Goal: Task Accomplishment & Management: Complete application form

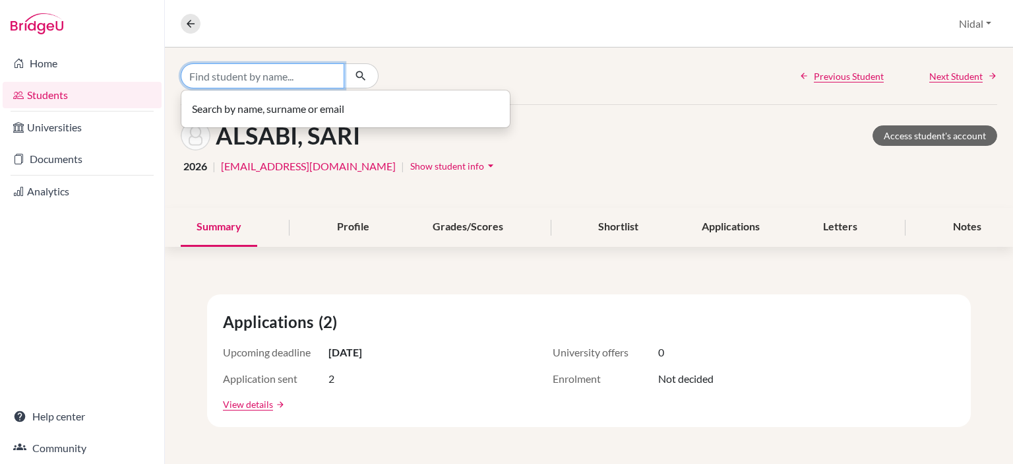
click at [247, 74] on input "Find student by name..." at bounding box center [263, 75] width 164 height 25
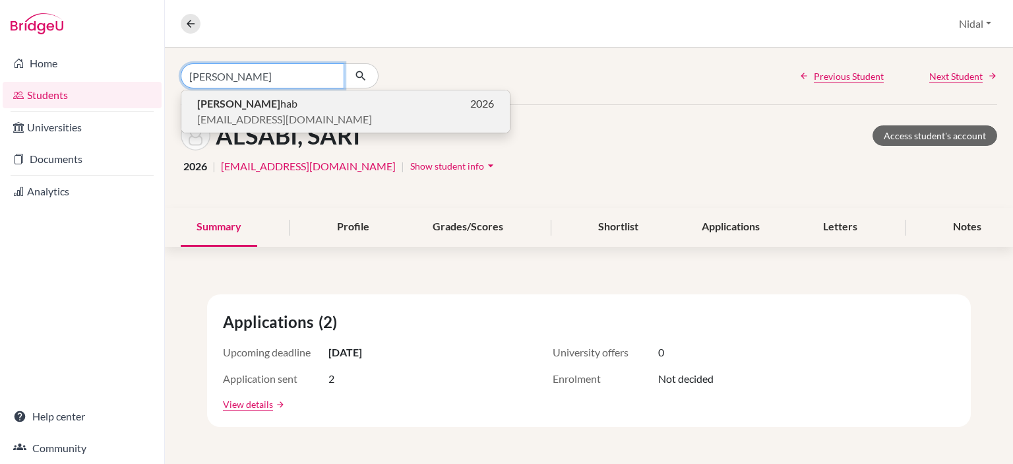
type input "salma ash"
click at [227, 111] on span "salmaashhab@rfs.edu.ps" at bounding box center [284, 119] width 175 height 16
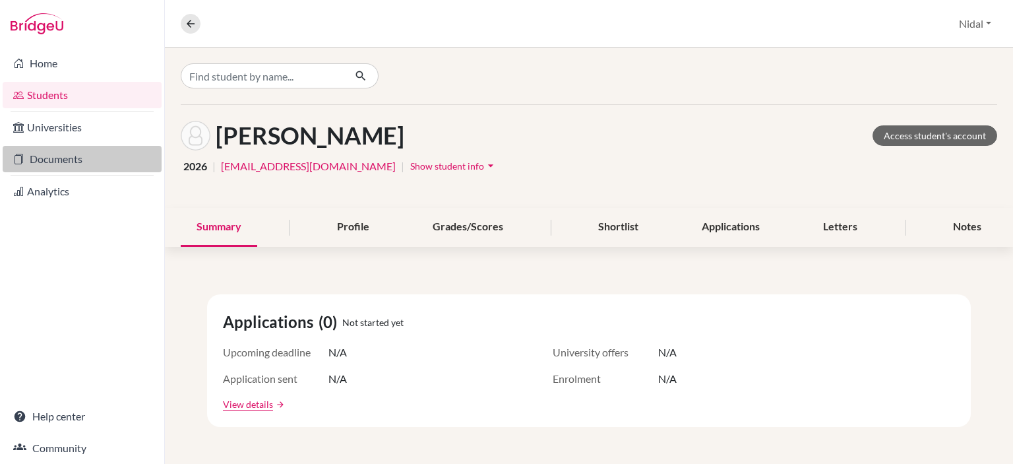
click at [42, 155] on link "Documents" at bounding box center [82, 159] width 159 height 26
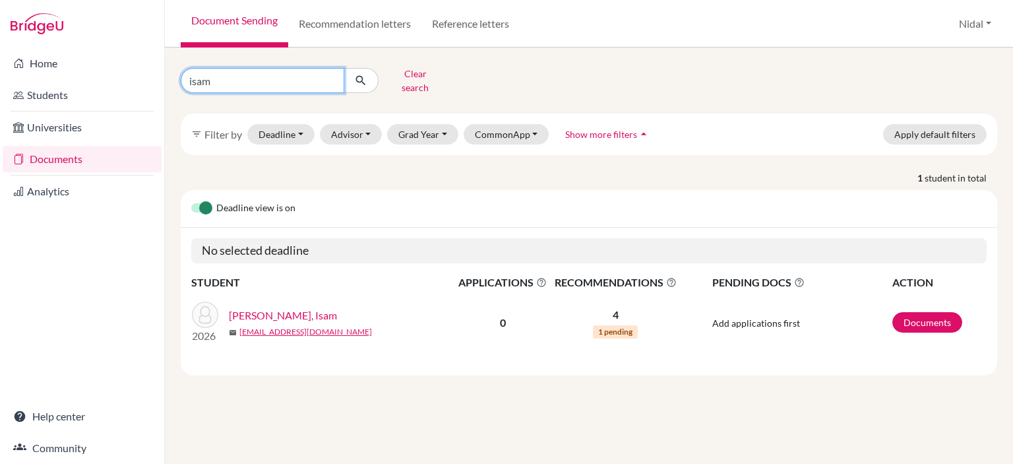
drag, startPoint x: 306, startPoint y: 74, endPoint x: 1, endPoint y: 76, distance: 305.3
click at [0, 76] on div "Home Students Universities Documents Analytics Help center Community Document S…" at bounding box center [506, 232] width 1013 height 464
type input "salma"
click button "submit" at bounding box center [361, 80] width 35 height 25
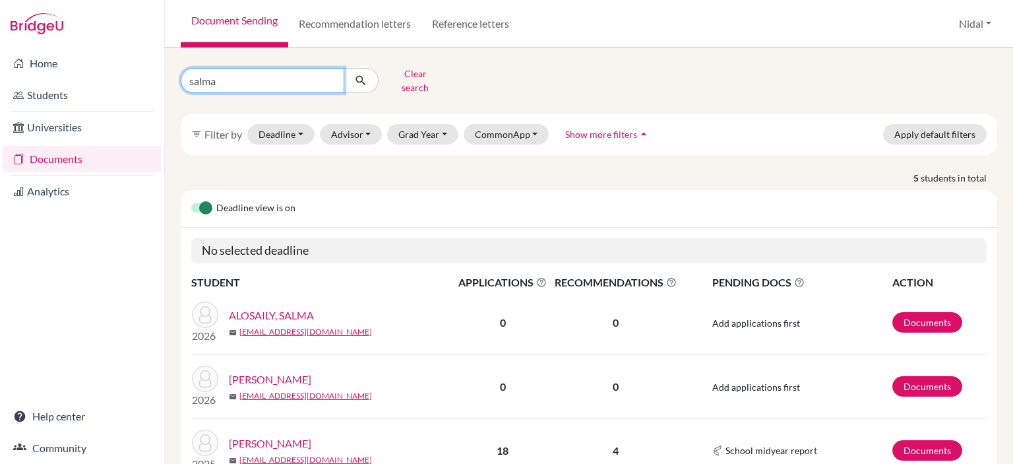
click at [305, 78] on input "salma" at bounding box center [263, 80] width 164 height 25
type input "salma ashab"
click button "submit" at bounding box center [361, 80] width 35 height 25
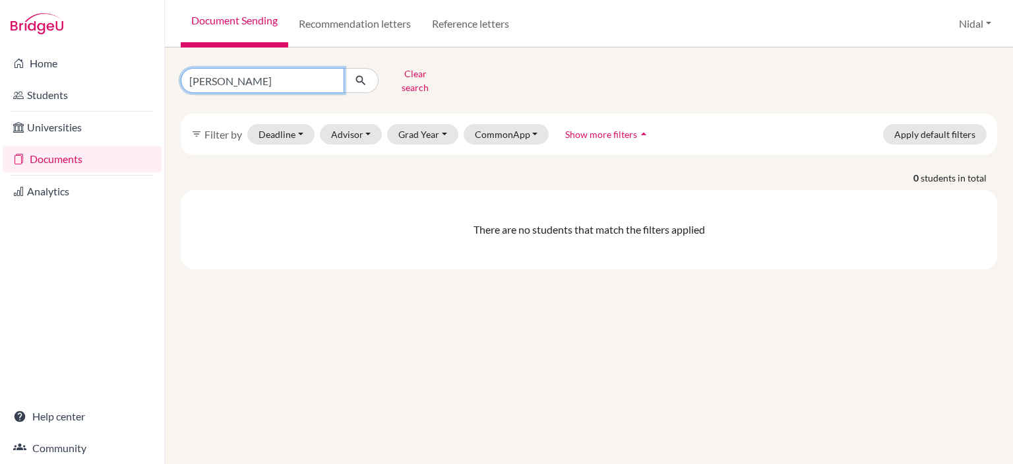
click at [320, 84] on input "salma ashab" at bounding box center [263, 80] width 164 height 25
click at [229, 76] on input "salma ashab" at bounding box center [263, 80] width 164 height 25
type input "salma ashhab"
click button "submit" at bounding box center [361, 80] width 35 height 25
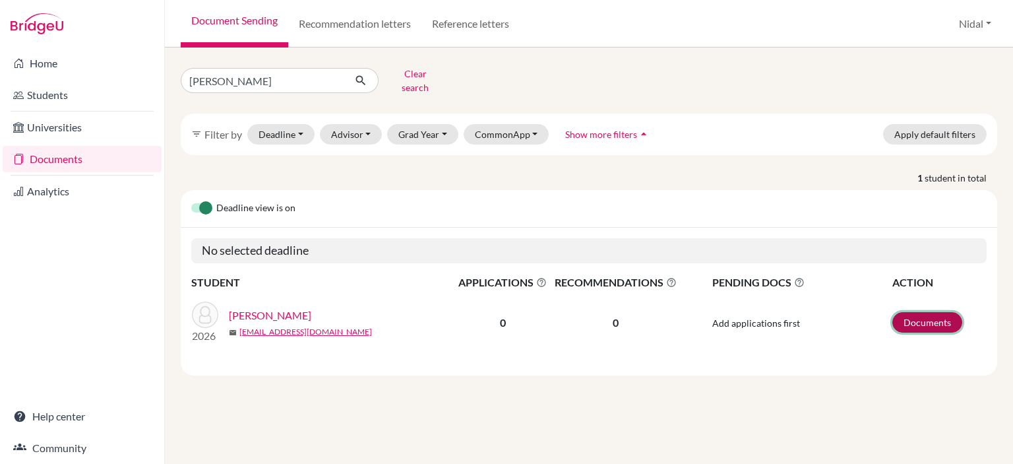
click at [949, 319] on link "Documents" at bounding box center [927, 322] width 70 height 20
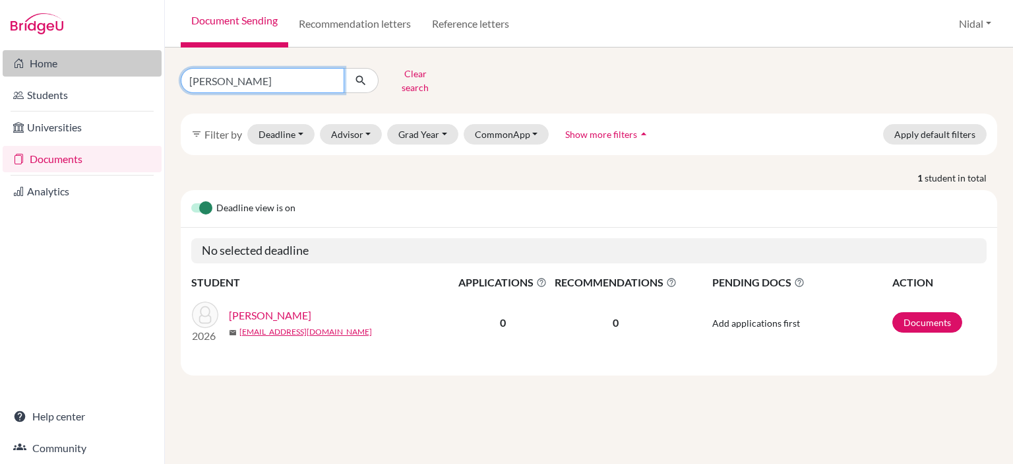
drag, startPoint x: 272, startPoint y: 76, endPoint x: 42, endPoint y: 72, distance: 230.8
click at [42, 72] on div "Home Students Universities Documents Analytics Help center Community Document S…" at bounding box center [506, 232] width 1013 height 464
type input "arkan"
click button "submit" at bounding box center [361, 80] width 35 height 25
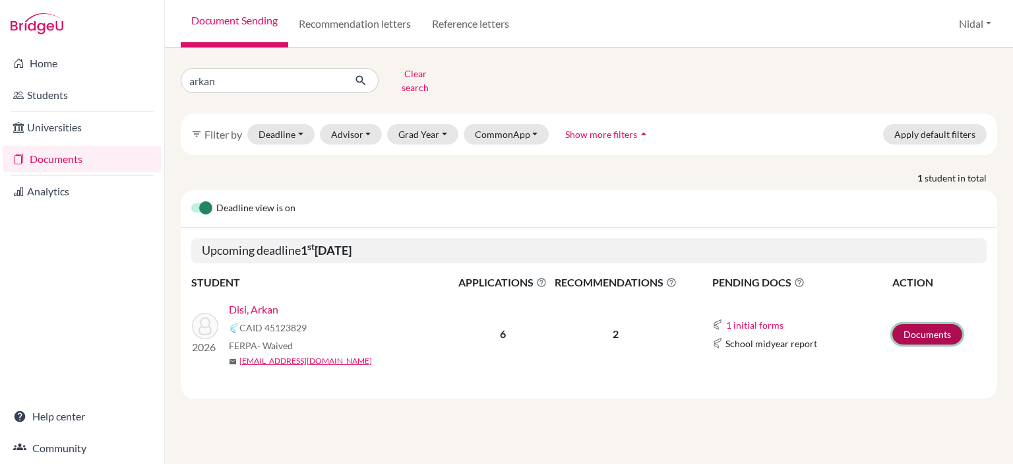
click at [927, 326] on link "Documents" at bounding box center [927, 334] width 70 height 20
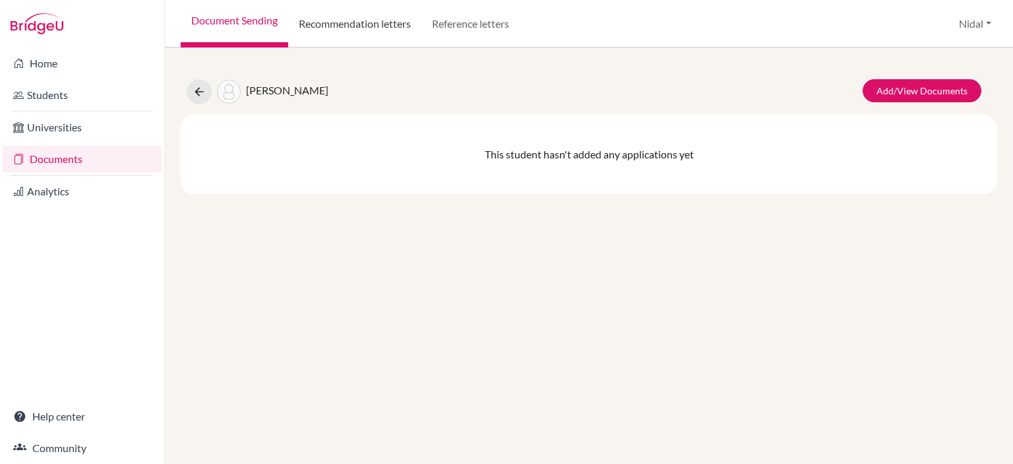
click at [336, 22] on link "Recommendation letters" at bounding box center [354, 23] width 133 height 47
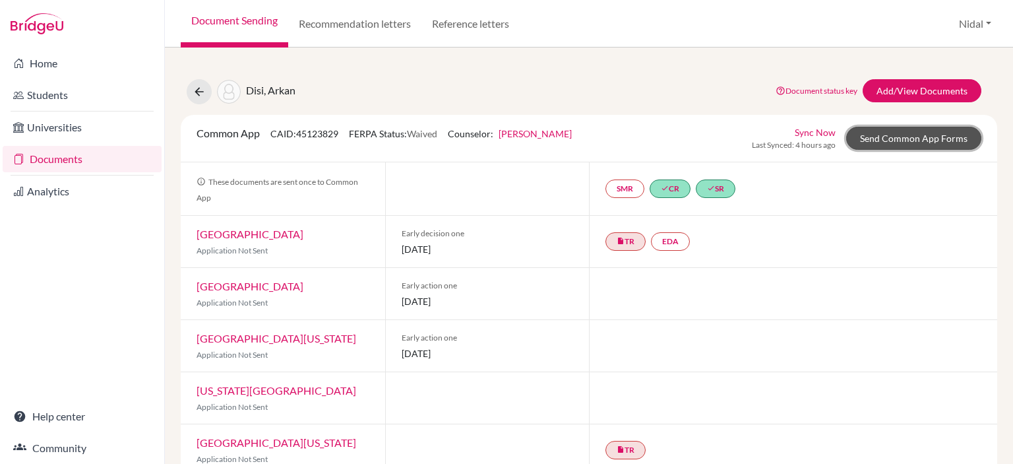
click at [918, 136] on link "Send Common App Forms" at bounding box center [913, 138] width 135 height 23
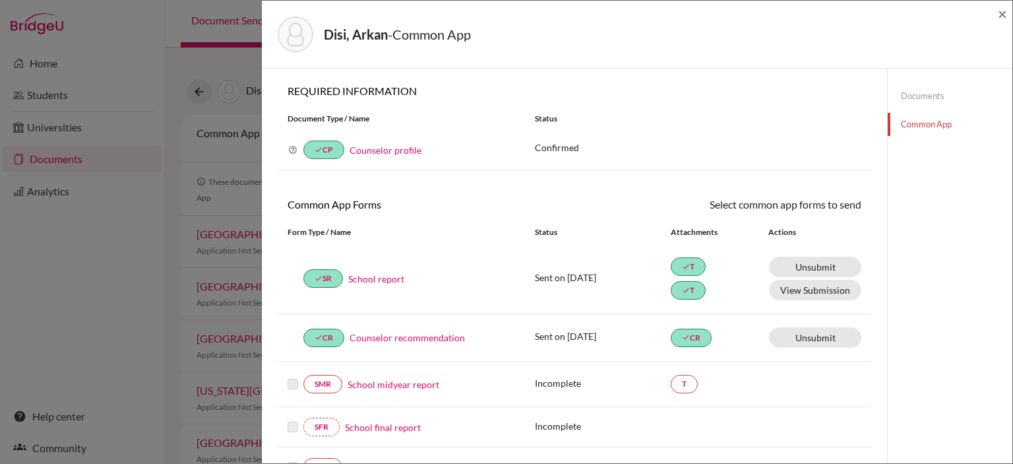
click at [378, 278] on link "School report" at bounding box center [376, 279] width 56 height 14
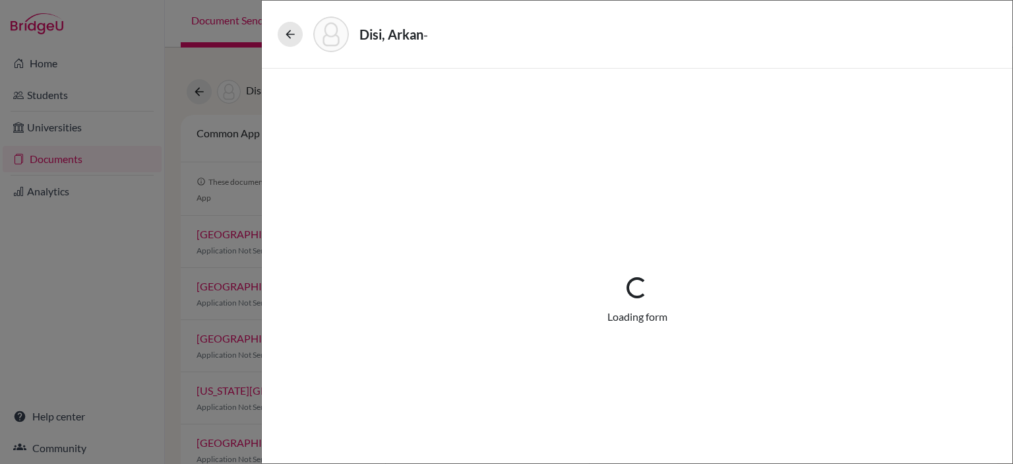
select select "2"
select select "678218"
select select "0"
select select "1"
select select "678217"
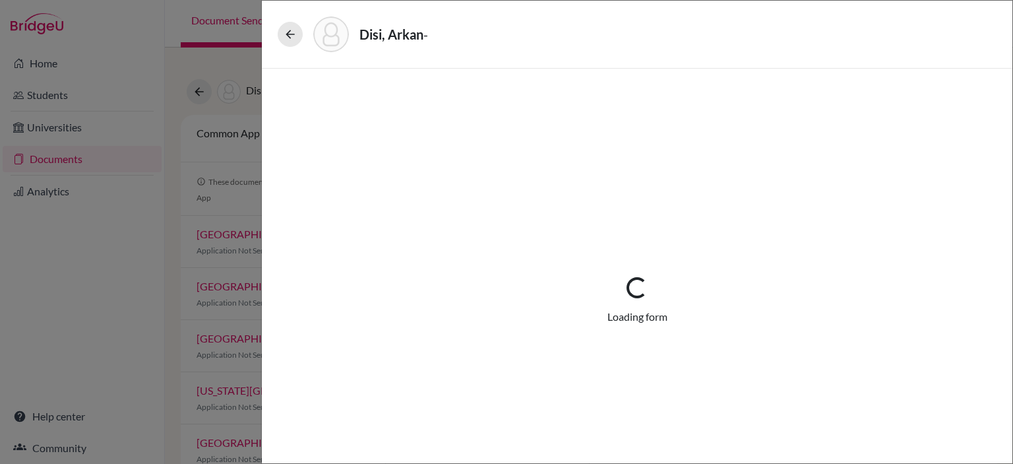
select select "0"
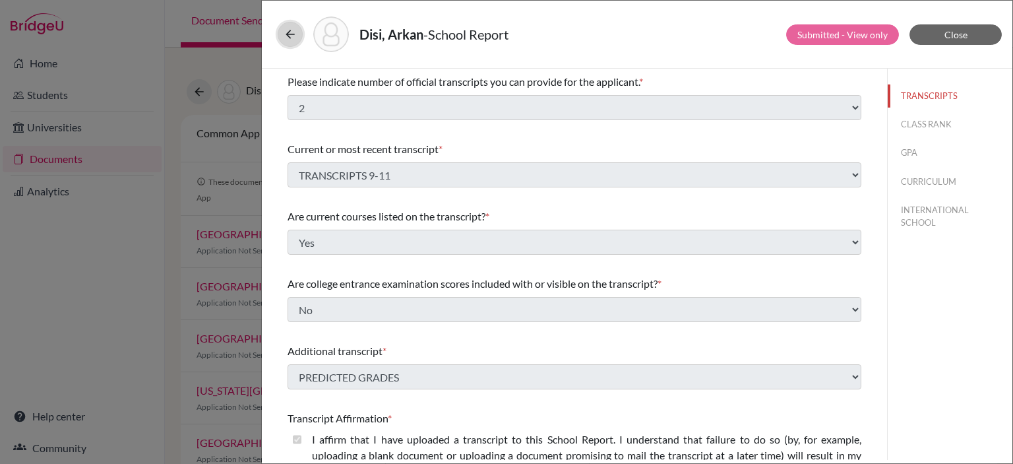
click at [289, 34] on icon at bounding box center [290, 34] width 13 height 13
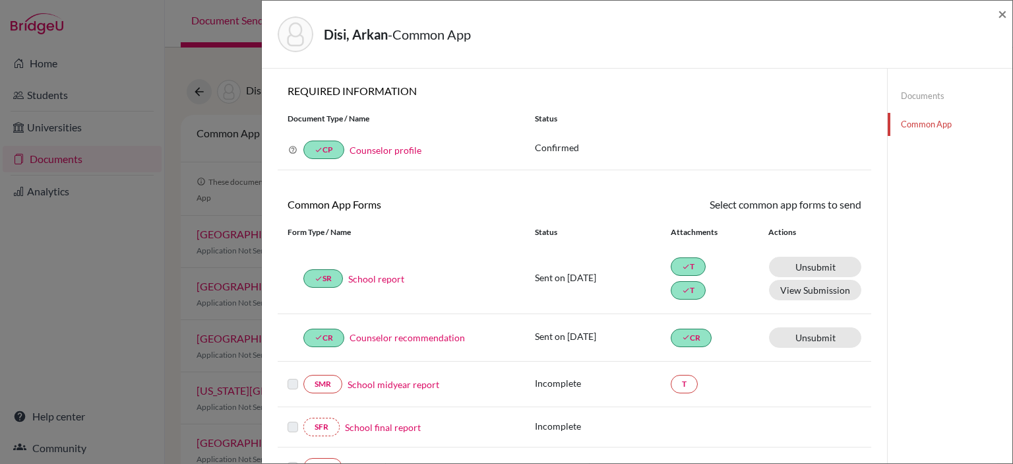
click at [398, 336] on link "Counselor recommendation" at bounding box center [406, 337] width 115 height 14
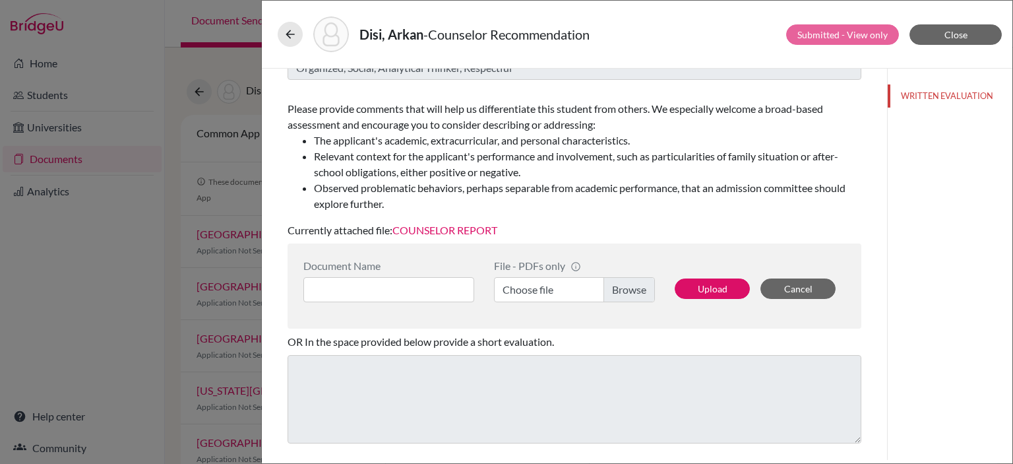
scroll to position [270, 0]
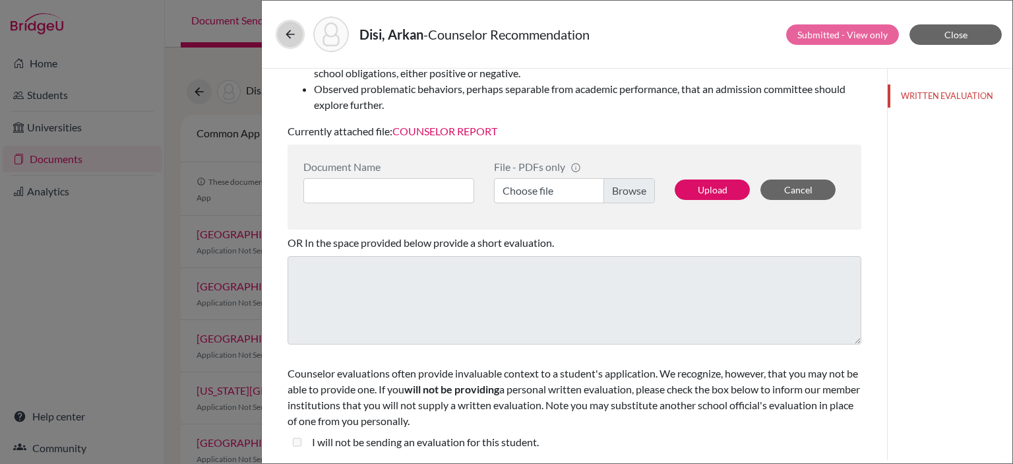
click at [286, 28] on icon at bounding box center [290, 34] width 13 height 13
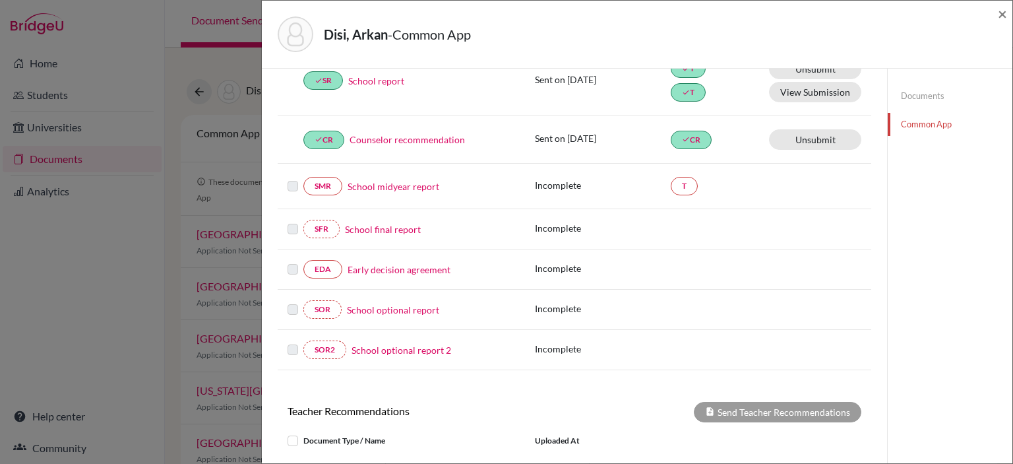
scroll to position [132, 0]
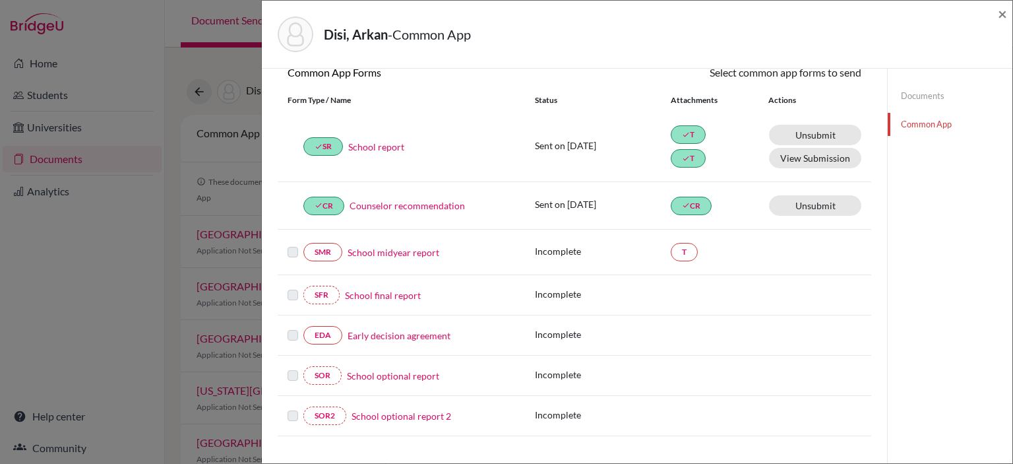
click at [402, 202] on link "Counselor recommendation" at bounding box center [406, 205] width 115 height 14
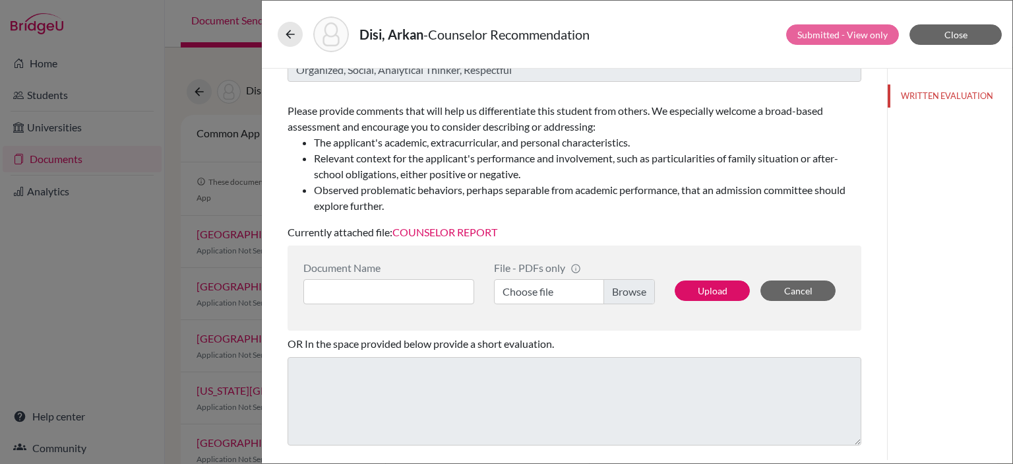
scroll to position [270, 0]
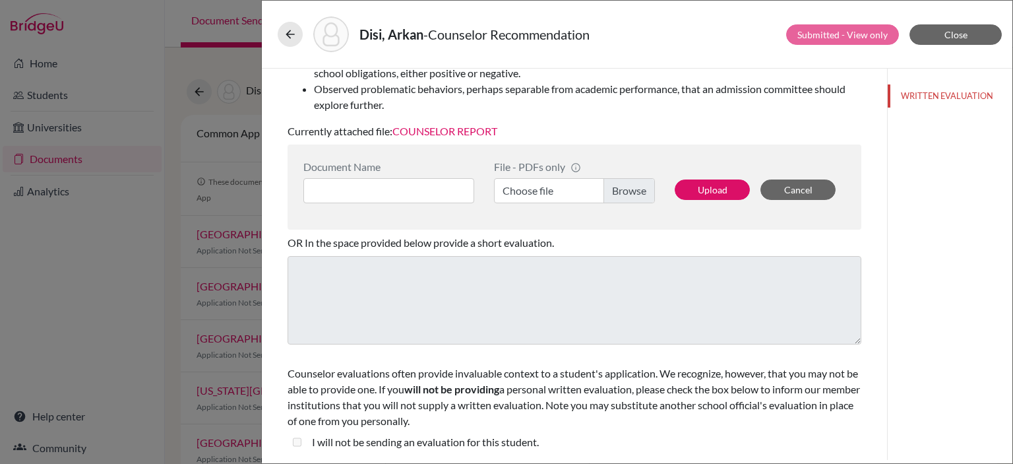
click at [479, 123] on div "Please provide comments that will help us differentiate this student from other…" at bounding box center [574, 71] width 574 height 148
click at [462, 132] on link "COUNSELOR REPORT" at bounding box center [444, 131] width 105 height 13
click at [140, 39] on div "Disi, Arkan - Counselor Recommendation Submitted - View only Close You can subm…" at bounding box center [506, 232] width 1013 height 464
click at [113, 164] on div "Disi, Arkan - Counselor Recommendation Submitted - View only Close You can subm…" at bounding box center [506, 232] width 1013 height 464
click at [193, 71] on div "Disi, Arkan - Counselor Recommendation Submitted - View only Close You can subm…" at bounding box center [506, 232] width 1013 height 464
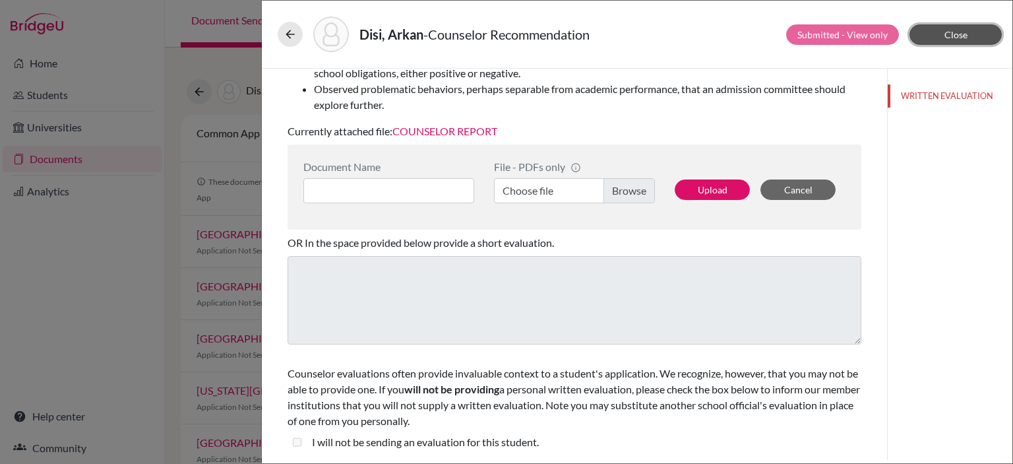
click at [979, 26] on button "Close" at bounding box center [955, 34] width 92 height 20
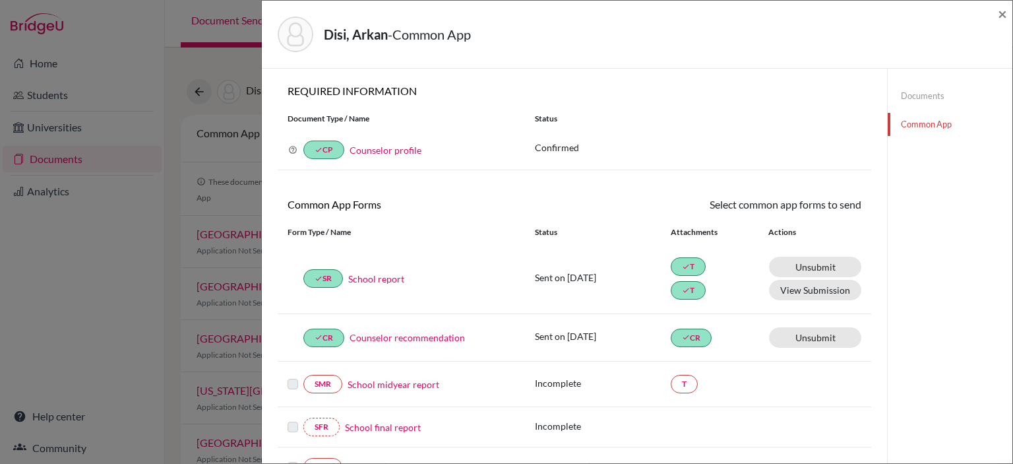
click at [200, 125] on div "Disi, Arkan - Common App × × REQUIRED INFORMATION Document Type / Name Status W…" at bounding box center [506, 232] width 1013 height 464
drag, startPoint x: 102, startPoint y: 177, endPoint x: 116, endPoint y: 175, distance: 13.9
click at [102, 176] on div "Disi, Arkan - Common App × × REQUIRED INFORMATION Document Type / Name Status W…" at bounding box center [506, 232] width 1013 height 464
drag, startPoint x: 113, startPoint y: 215, endPoint x: 148, endPoint y: 207, distance: 35.8
click at [132, 215] on div "Disi, Arkan - Common App × × REQUIRED INFORMATION Document Type / Name Status W…" at bounding box center [506, 232] width 1013 height 464
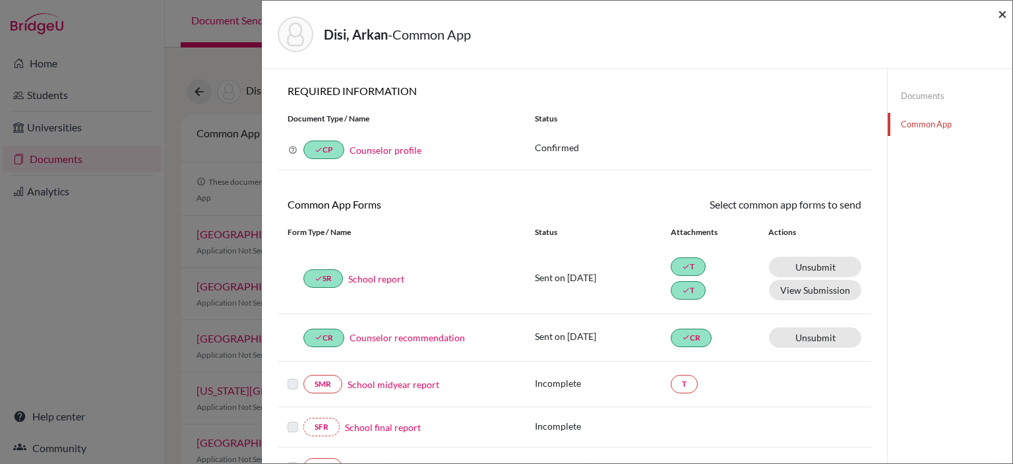
click at [1002, 17] on span "×" at bounding box center [1002, 13] width 9 height 19
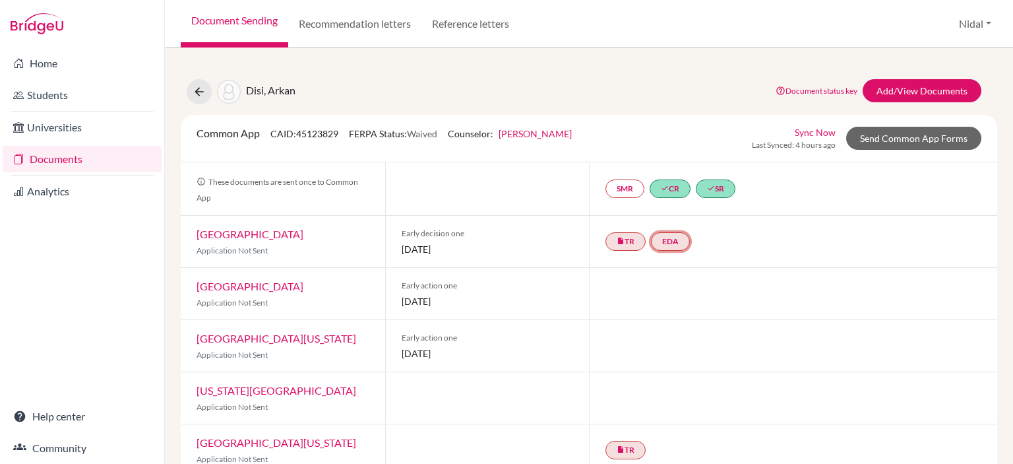
click at [665, 245] on link "EDA" at bounding box center [670, 241] width 39 height 18
click at [678, 204] on link "Early decision agreement" at bounding box center [670, 201] width 103 height 11
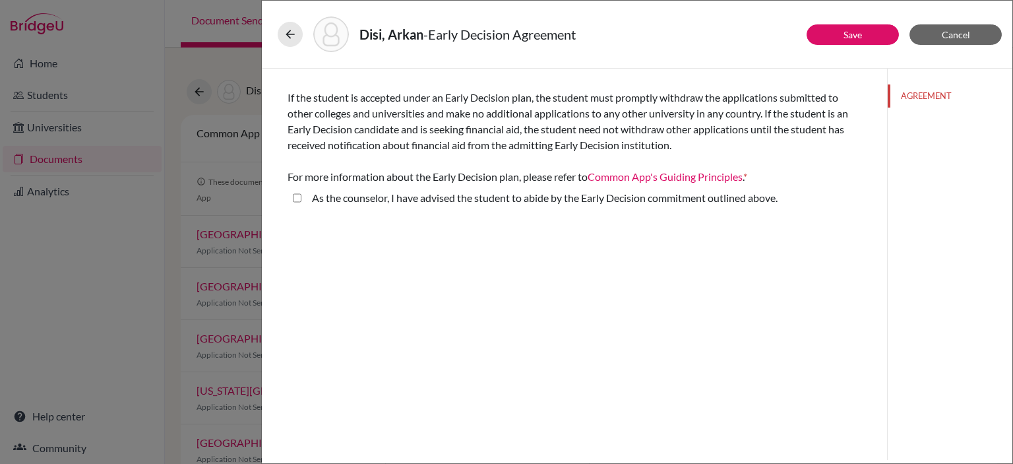
drag, startPoint x: 299, startPoint y: 198, endPoint x: 305, endPoint y: 192, distance: 9.3
click at [299, 198] on above\ "As the counselor, I have advised the student to abide by the Early Decision com…" at bounding box center [297, 198] width 9 height 16
checkbox above\ "true"
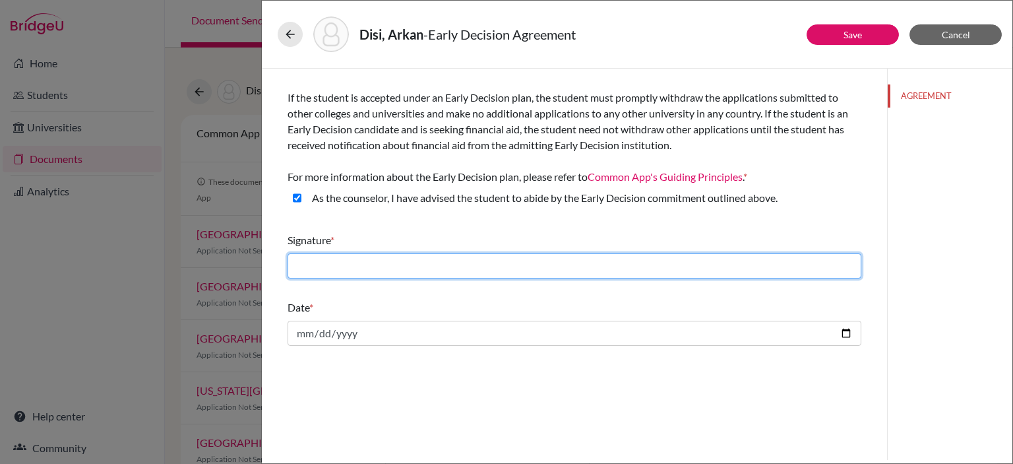
click at [578, 260] on input "text" at bounding box center [574, 265] width 574 height 25
type input "NIDAL.A.AHMED"
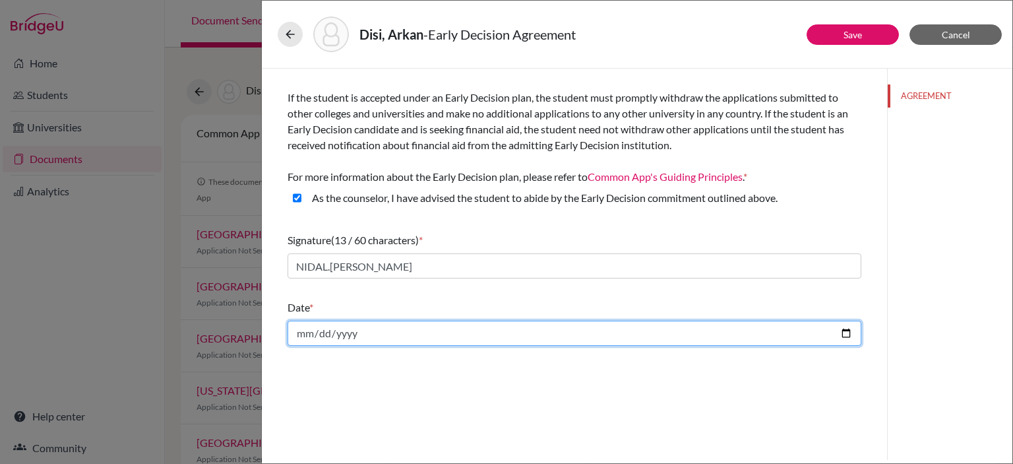
click at [359, 336] on input "date" at bounding box center [574, 332] width 574 height 25
click at [850, 334] on input "date" at bounding box center [574, 332] width 574 height 25
type input "2025-10-13"
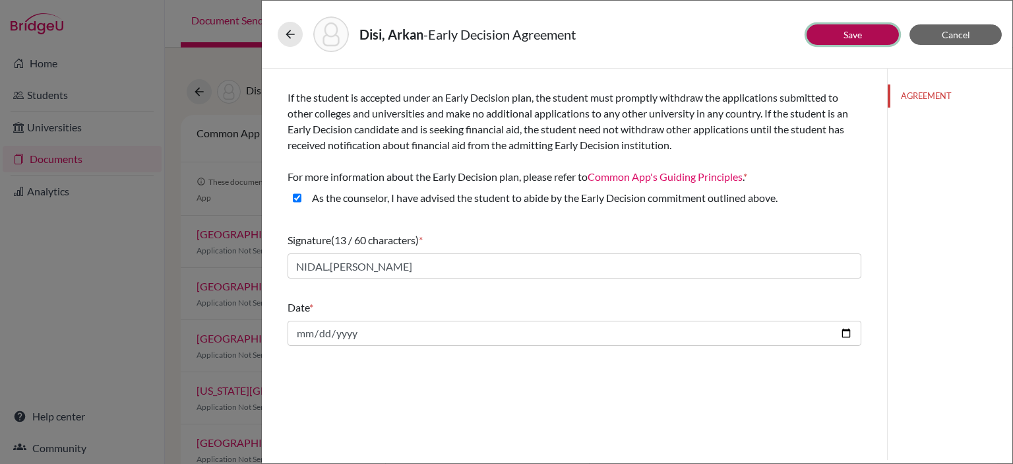
click at [851, 31] on link "Save" at bounding box center [852, 34] width 18 height 11
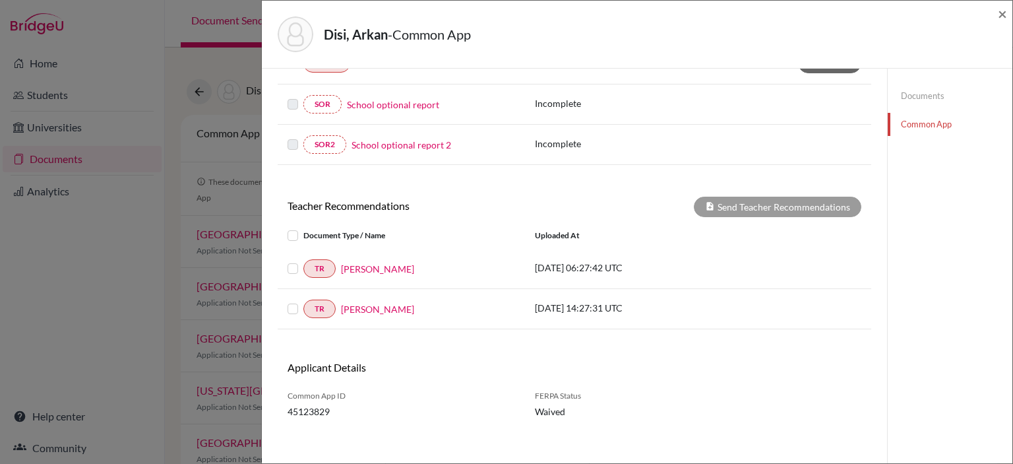
scroll to position [407, 0]
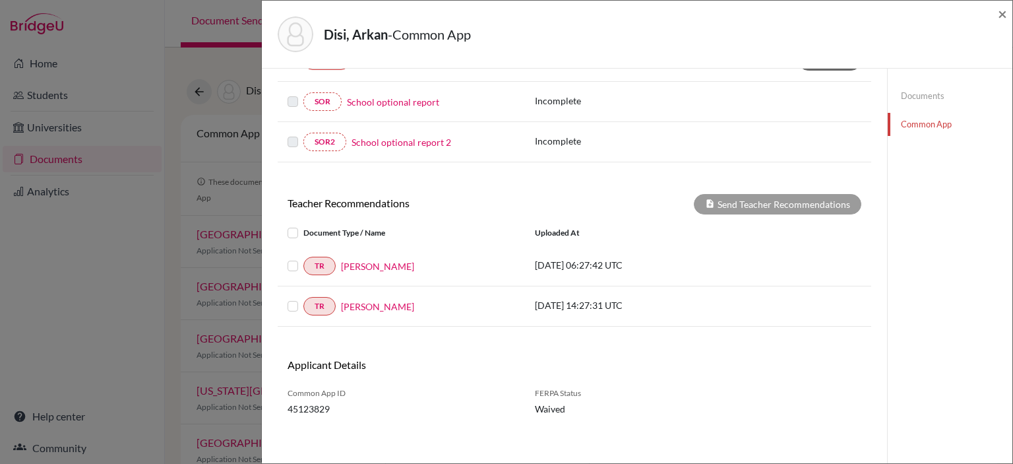
click at [189, 52] on div "Disi, Arkan - Common App × × REQUIRED INFORMATION Document Type / Name Status W…" at bounding box center [506, 232] width 1013 height 464
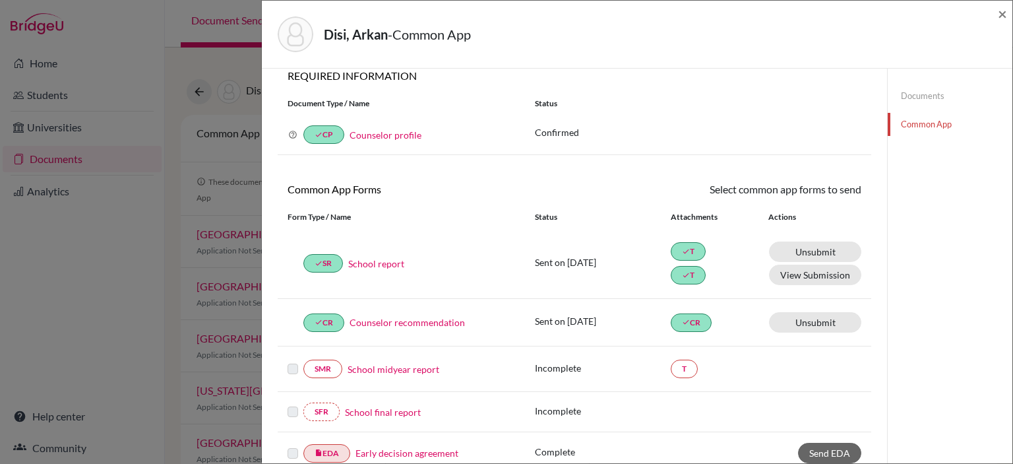
scroll to position [12, 0]
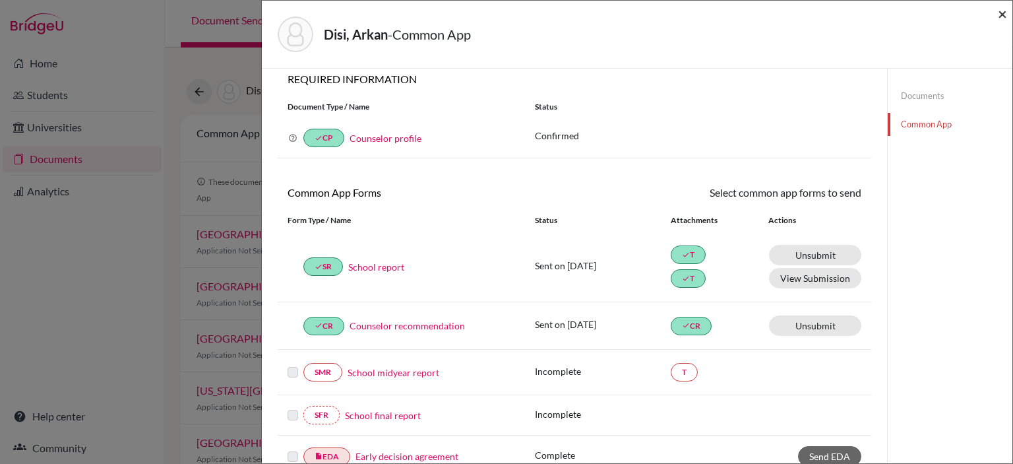
click at [1005, 17] on span "×" at bounding box center [1002, 13] width 9 height 19
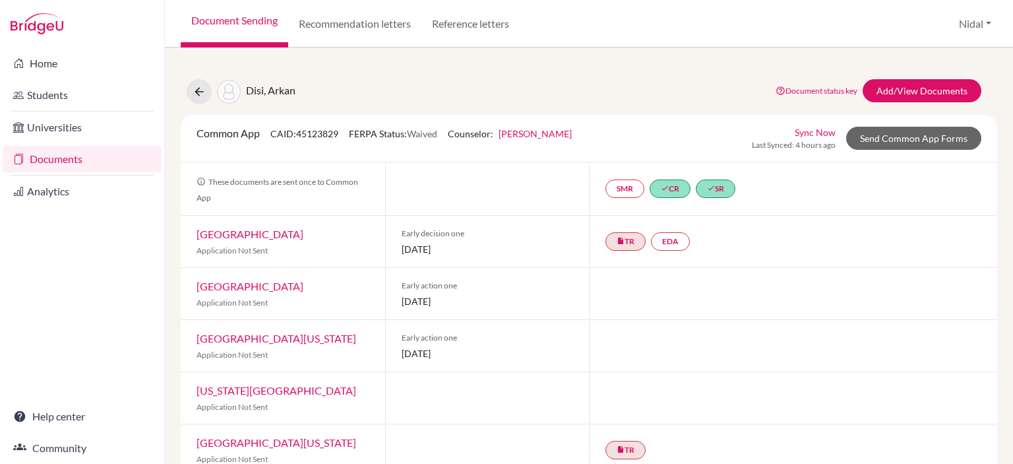
click at [795, 129] on link "Sync Now" at bounding box center [815, 132] width 41 height 14
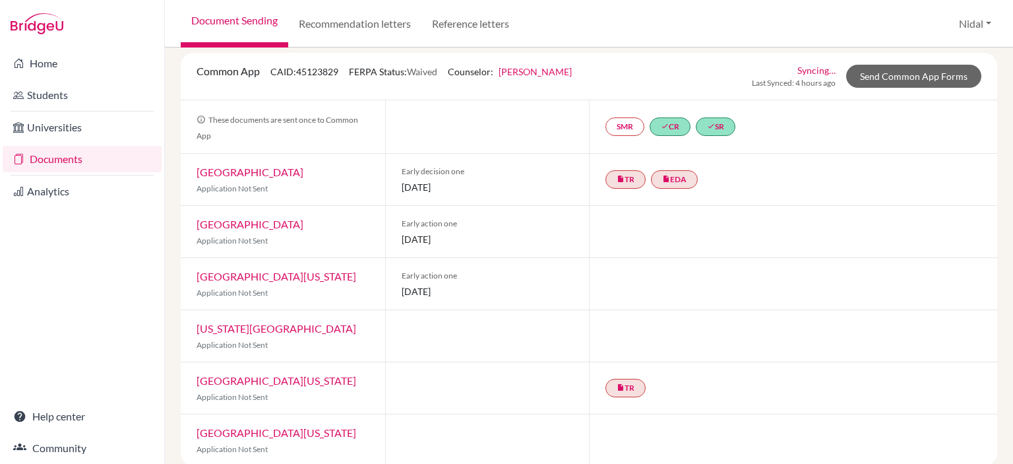
scroll to position [121, 0]
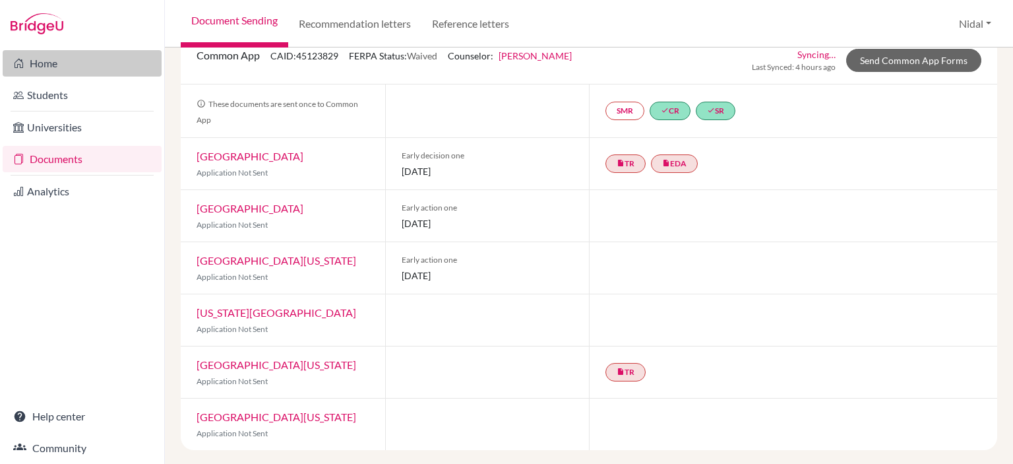
click at [71, 61] on link "Home" at bounding box center [82, 63] width 159 height 26
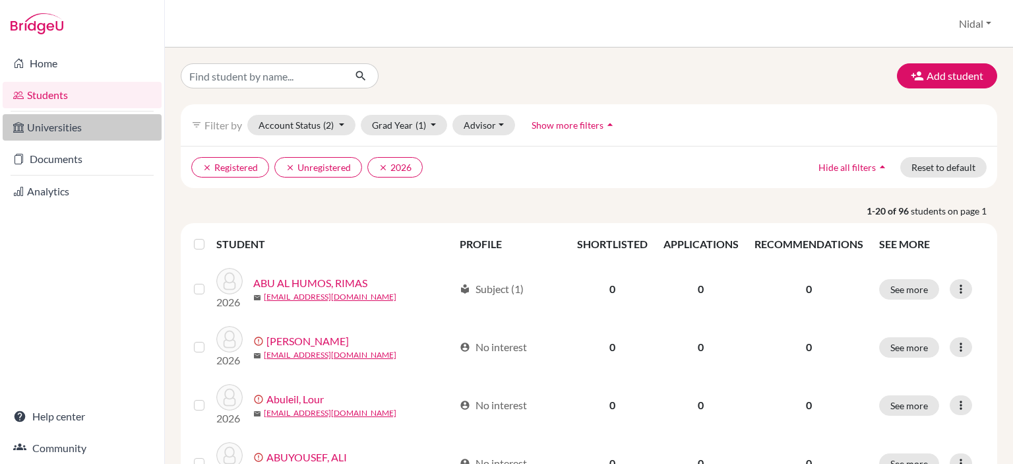
click at [58, 131] on link "Universities" at bounding box center [82, 127] width 159 height 26
